Goal: Information Seeking & Learning: Learn about a topic

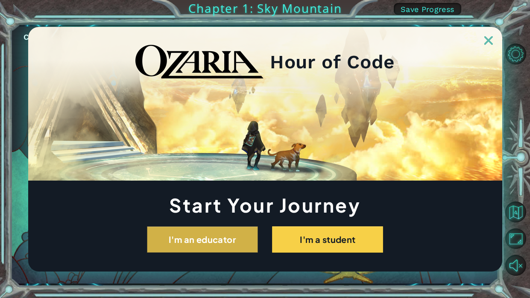
click at [216, 231] on button "I'm an educator" at bounding box center [202, 240] width 111 height 26
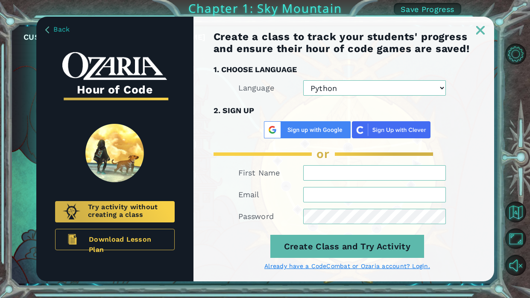
click at [484, 30] on img at bounding box center [481, 30] width 9 height 9
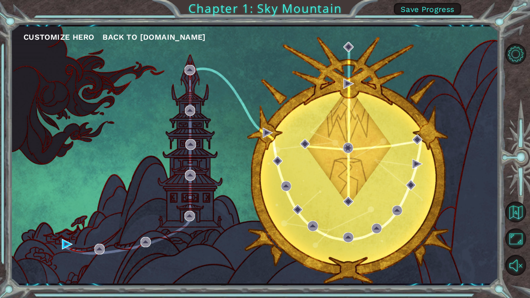
click at [490, 54] on div "Customize Hero Back to [DOMAIN_NAME]" at bounding box center [255, 154] width 488 height 257
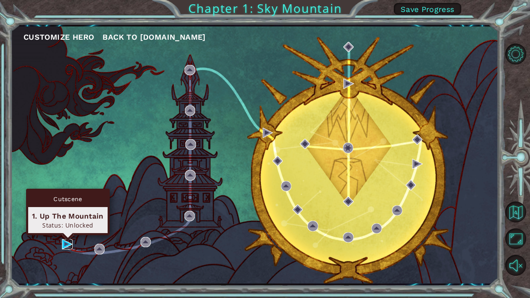
click at [68, 247] on img at bounding box center [67, 244] width 10 height 10
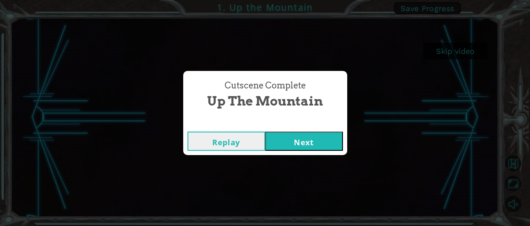
click at [247, 140] on button "Replay" at bounding box center [227, 141] width 78 height 19
